Goal: Learn about a topic

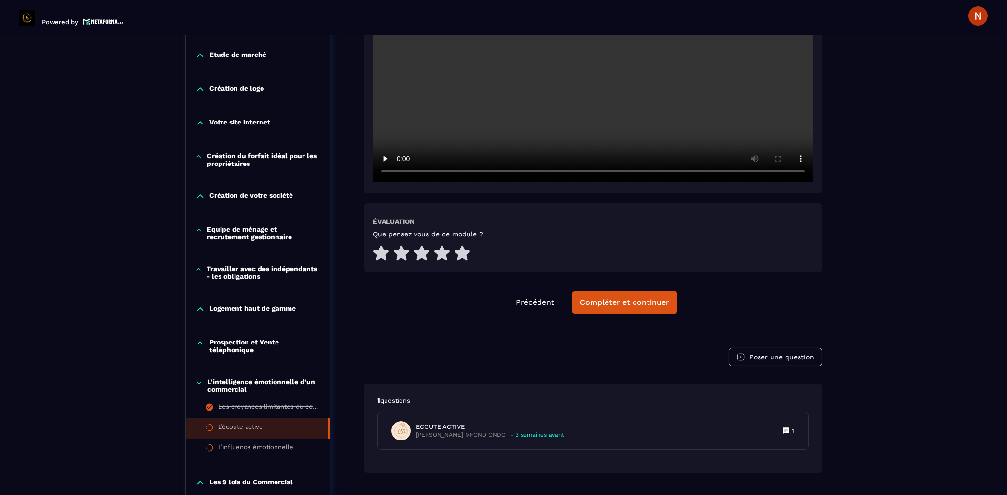
scroll to position [500, 0]
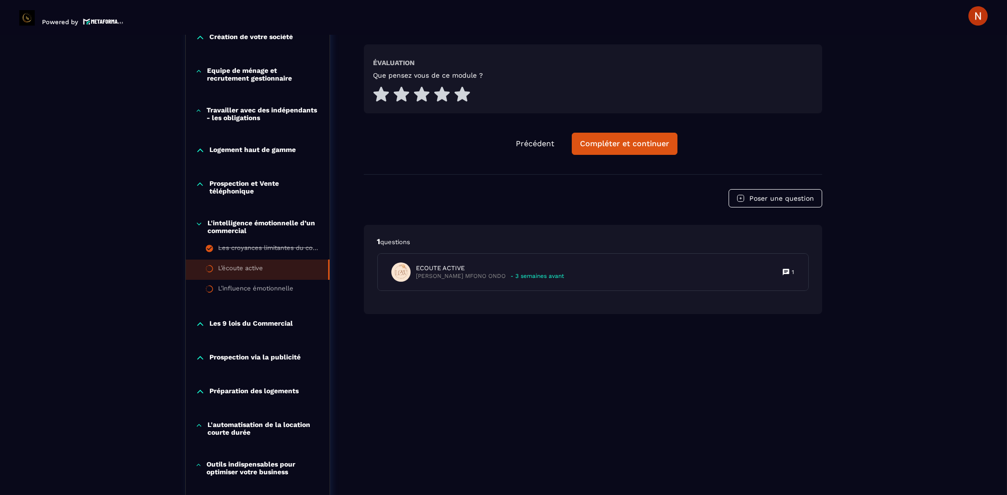
click at [248, 269] on div "L’écoute active" at bounding box center [240, 269] width 45 height 11
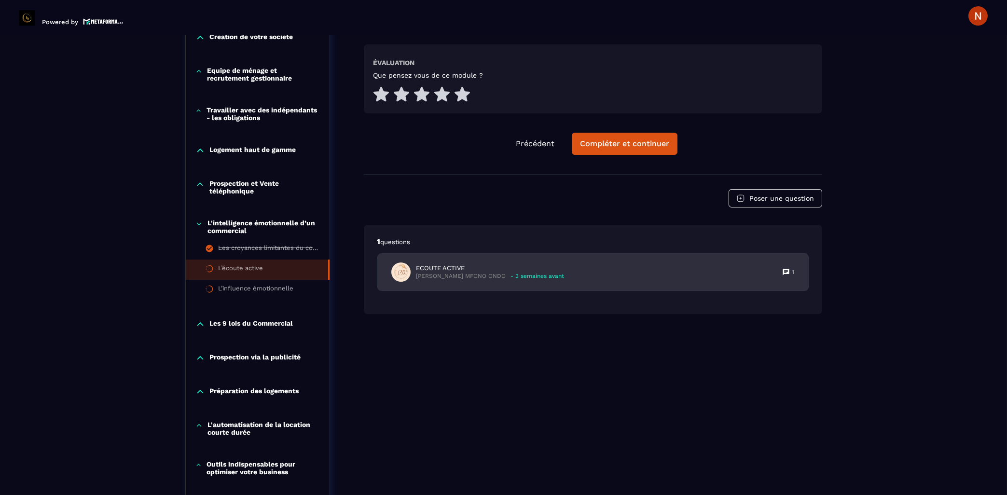
click at [437, 254] on div "ECOUTE ACTIVE [PERSON_NAME] MFONO ONDO - 3 semaines avant 1" at bounding box center [593, 272] width 430 height 37
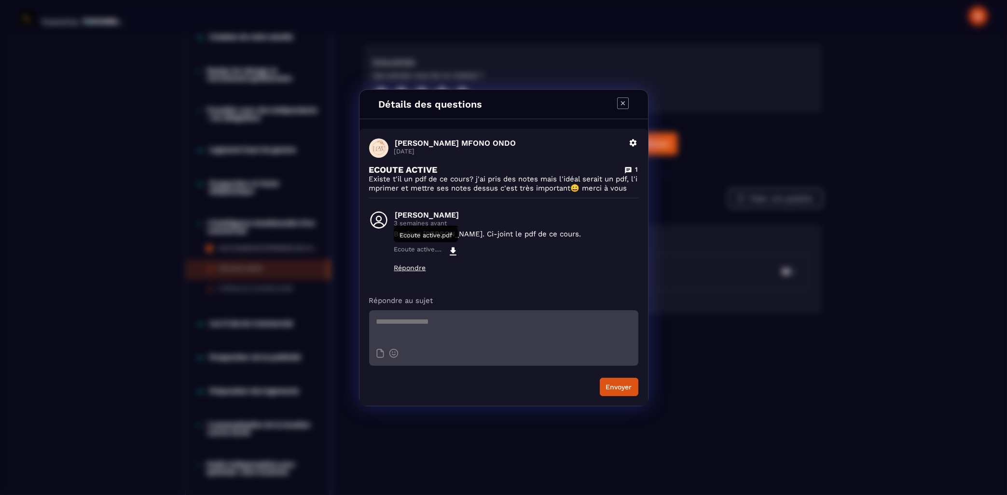
click at [450, 249] on icon "Modal window" at bounding box center [453, 252] width 12 height 12
click at [620, 100] on icon "Modal window" at bounding box center [623, 103] width 12 height 12
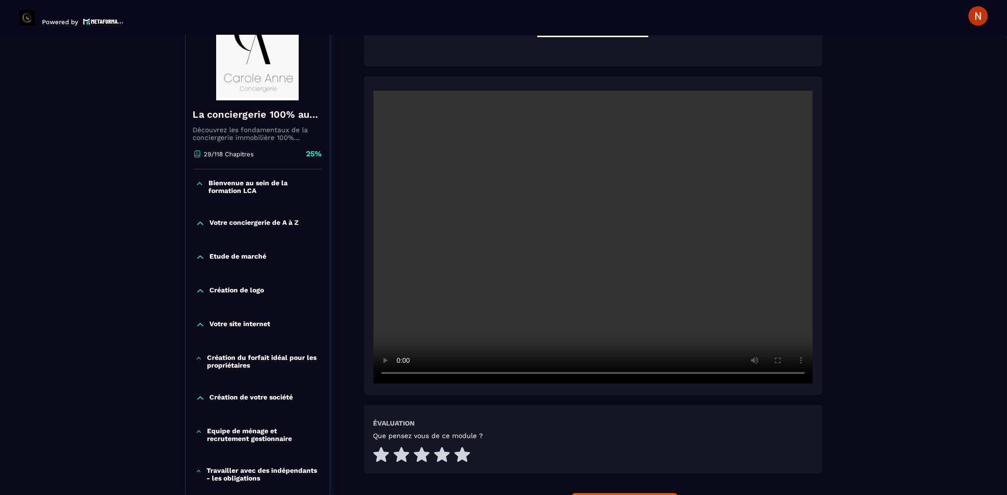
scroll to position [137, 0]
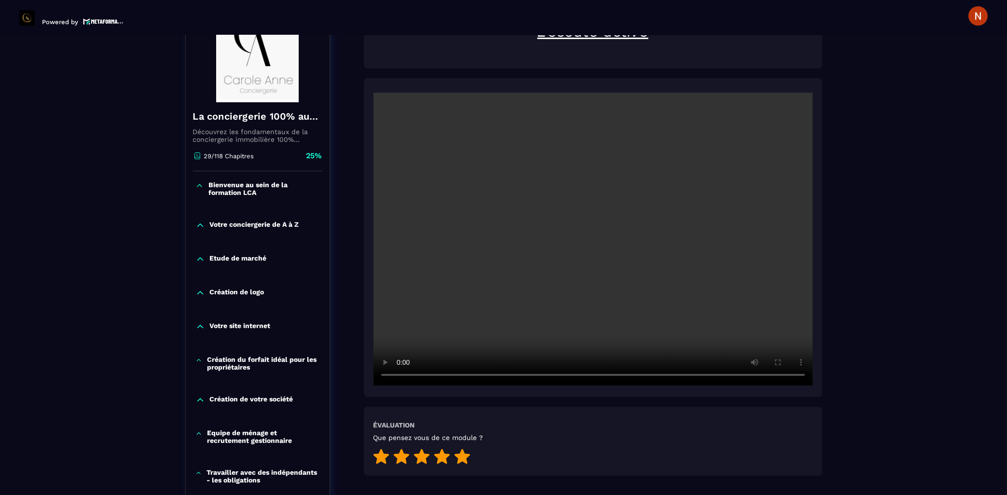
click at [460, 449] on icon at bounding box center [461, 456] width 15 height 15
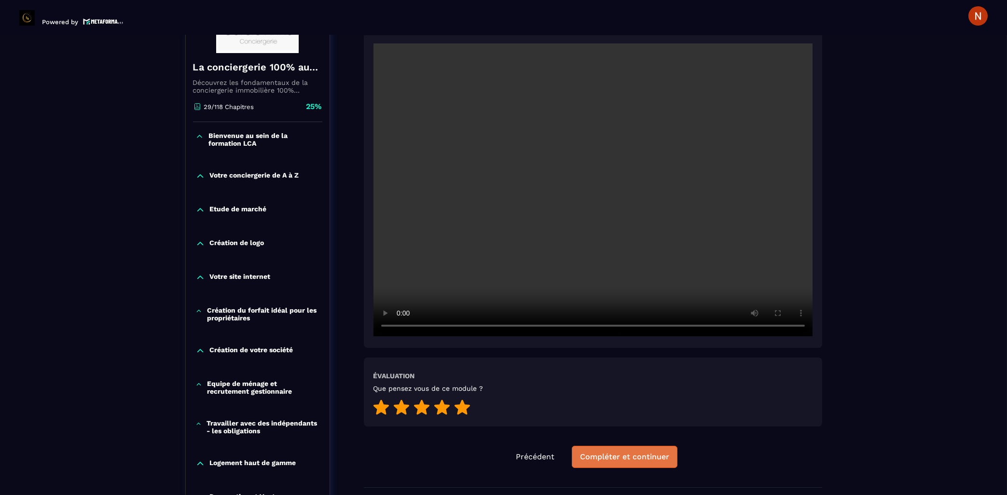
scroll to position [190, 0]
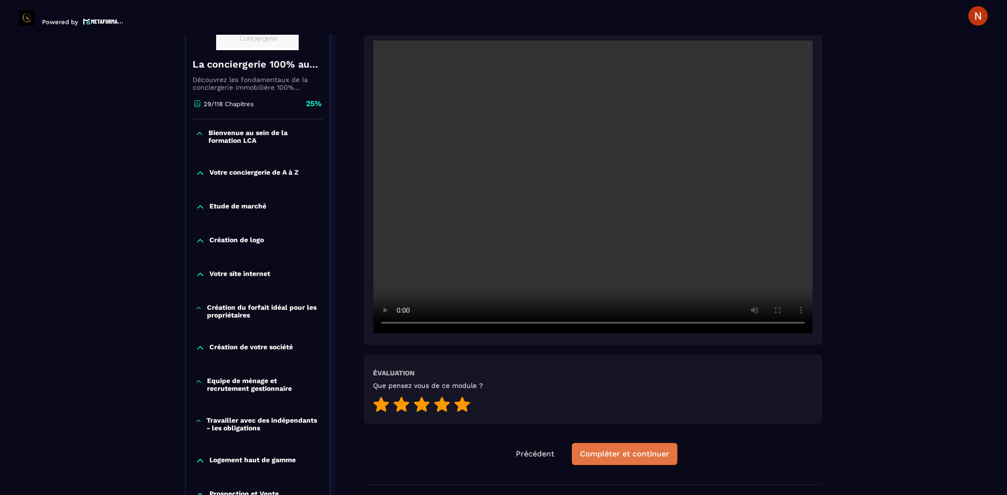
click at [617, 449] on div "Compléter et continuer" at bounding box center [624, 454] width 89 height 10
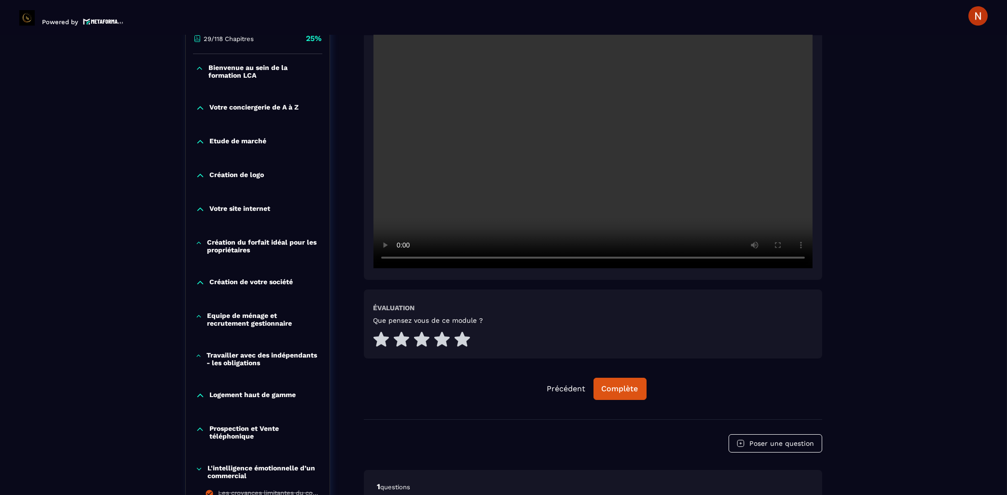
scroll to position [409, 0]
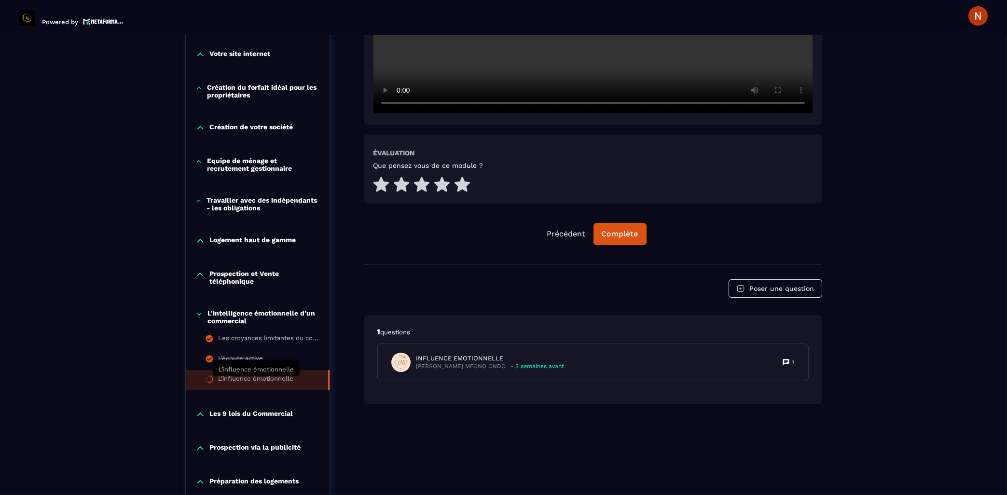
click at [222, 381] on div "L’influence émotionnelle" at bounding box center [255, 380] width 75 height 11
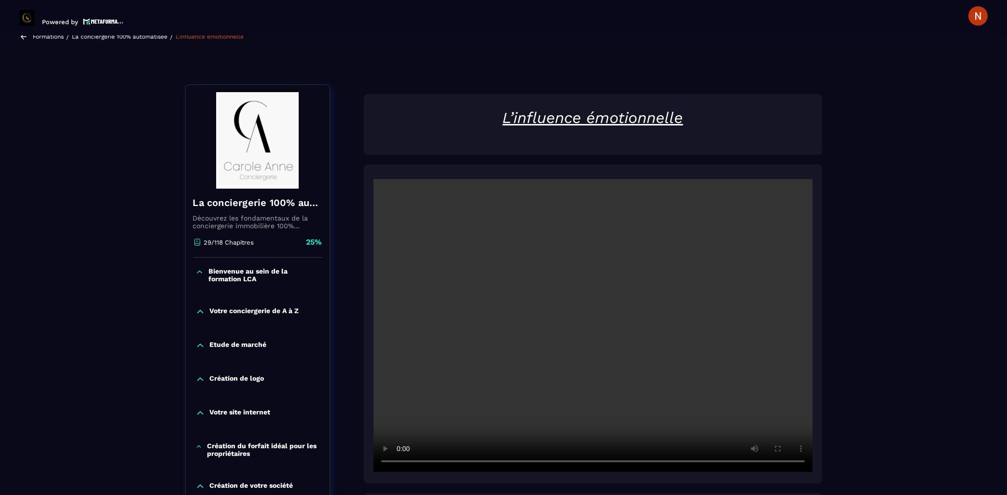
scroll to position [0, 0]
